Goal: Navigation & Orientation: Go to known website

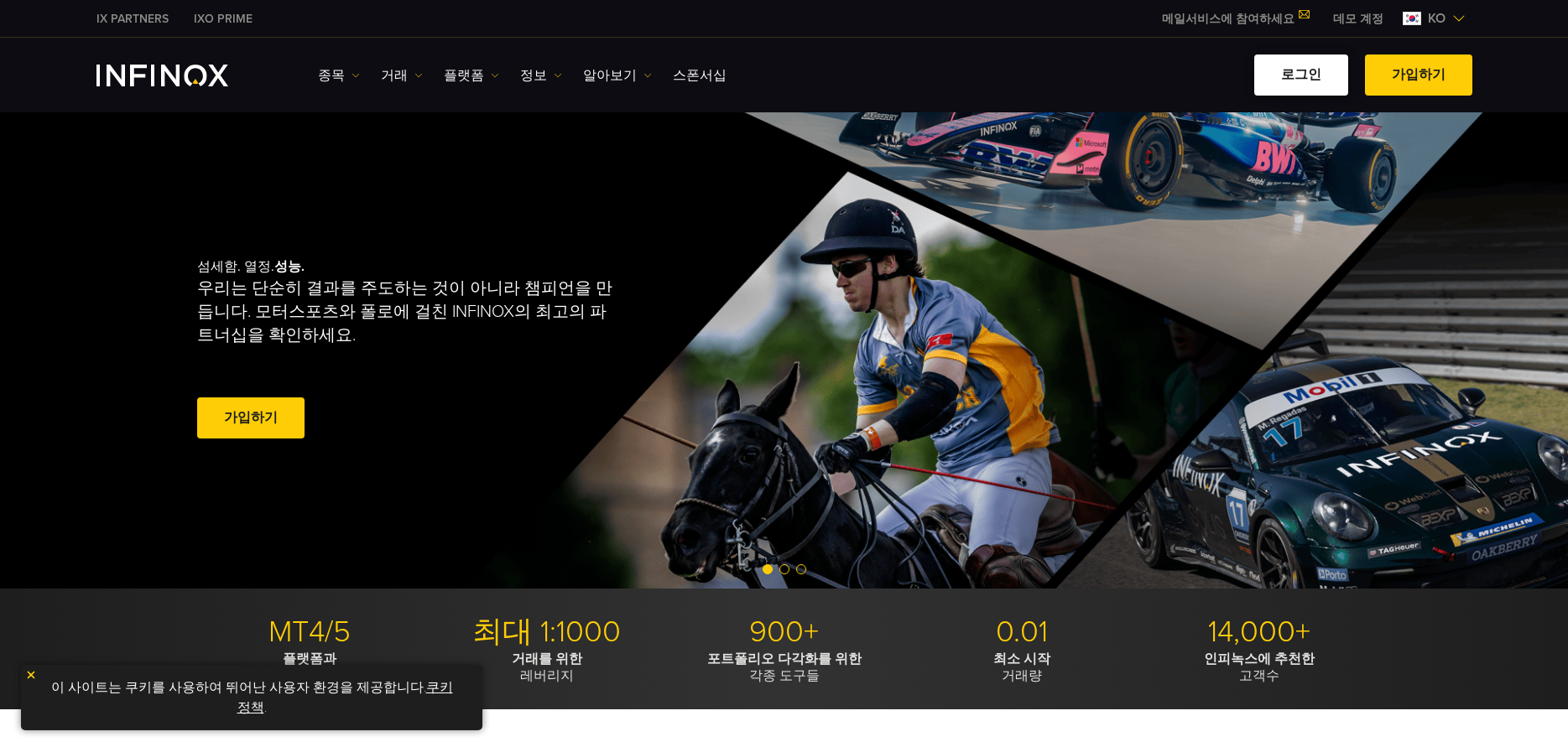
drag, startPoint x: 0, startPoint y: 0, endPoint x: 1343, endPoint y: 77, distance: 1345.2
click at [1343, 77] on link "로그인" at bounding box center [1300, 75] width 94 height 41
